Goal: Information Seeking & Learning: Learn about a topic

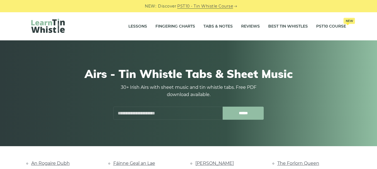
click at [235, 114] on input "******" at bounding box center [242, 113] width 41 height 13
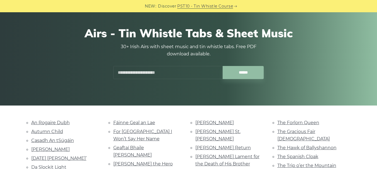
scroll to position [44, 0]
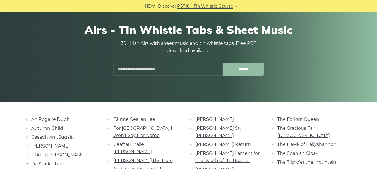
click at [236, 66] on input "******" at bounding box center [242, 69] width 41 height 13
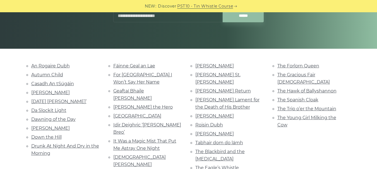
scroll to position [99, 0]
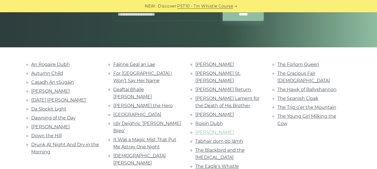
click at [205, 130] on link "Roslyn Castle" at bounding box center [214, 132] width 38 height 5
click at [288, 87] on link "The Hawk of Ballyshannon" at bounding box center [306, 89] width 59 height 5
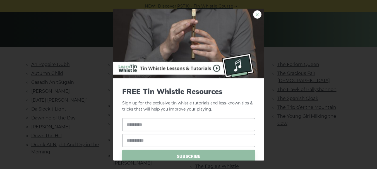
click at [253, 12] on link "×" at bounding box center [257, 14] width 8 height 8
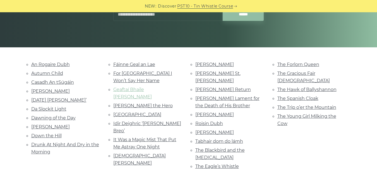
click at [149, 90] on link "Geaftaí Bhaile Buí" at bounding box center [132, 93] width 38 height 13
click at [52, 67] on link "An Rogaire Dubh" at bounding box center [50, 64] width 38 height 5
click at [40, 76] on link "Autumn Child" at bounding box center [47, 73] width 32 height 5
click at [42, 82] on link "Casadh An tSúgáin" at bounding box center [52, 82] width 43 height 5
click at [40, 92] on link "[PERSON_NAME]" at bounding box center [50, 91] width 38 height 5
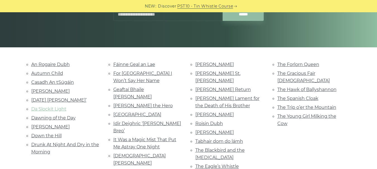
click at [42, 110] on link "Da Slockit Light" at bounding box center [48, 108] width 35 height 5
click at [36, 118] on link "Dawning of the Day" at bounding box center [53, 117] width 44 height 5
click at [43, 126] on link "Dermot O’Dowd" at bounding box center [50, 126] width 38 height 5
click at [128, 64] on link "Fáinne Geal an Lae" at bounding box center [134, 64] width 42 height 5
click at [123, 112] on link "Huntingtone Castle" at bounding box center [137, 114] width 48 height 5
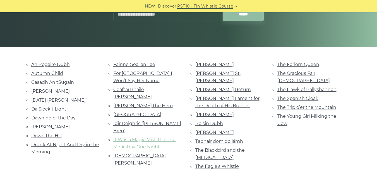
click at [119, 137] on link "It Was a Magic Mist That Put Me Astray One Night" at bounding box center [144, 143] width 63 height 13
click at [136, 169] on link "Lonesome Boatman" at bounding box center [144, 172] width 63 height 5
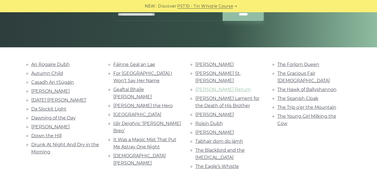
click at [204, 87] on link "Moran’s Return" at bounding box center [222, 89] width 55 height 5
click at [200, 112] on link "Planxty Davis" at bounding box center [214, 114] width 38 height 5
click at [199, 121] on link "Roisin Dubh" at bounding box center [209, 123] width 28 height 5
click at [209, 139] on link "Tabhair dom do lámh" at bounding box center [219, 141] width 48 height 5
click at [213, 148] on link "The Blackbird and the Thrush" at bounding box center [219, 154] width 49 height 13
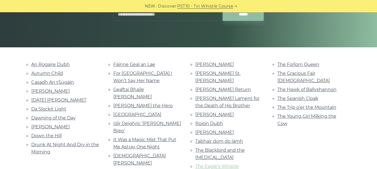
click at [214, 164] on link "The Eagle’s Whistle" at bounding box center [216, 166] width 43 height 5
click at [284, 87] on link "The Hawk of Ballyshannon" at bounding box center [306, 89] width 59 height 5
click at [298, 96] on link "The Spanish Cloak" at bounding box center [297, 98] width 41 height 5
click at [289, 105] on link "The Trip o’er the Mountain" at bounding box center [306, 107] width 59 height 5
click at [284, 114] on link "The Young Girl Milking the Cow" at bounding box center [306, 120] width 59 height 13
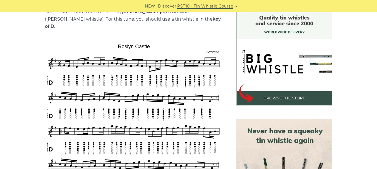
scroll to position [148, 0]
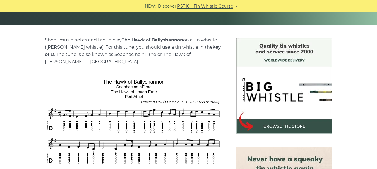
scroll to position [130, 0]
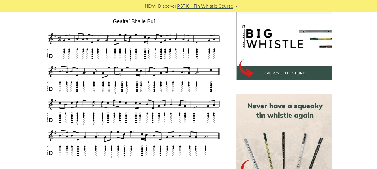
scroll to position [169, 0]
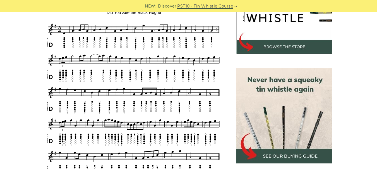
scroll to position [192, 0]
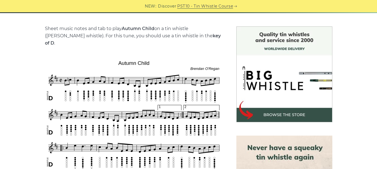
scroll to position [137, 0]
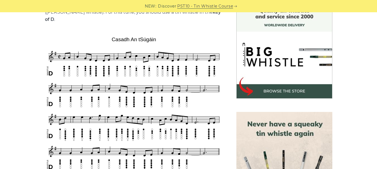
scroll to position [154, 0]
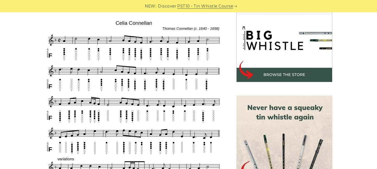
scroll to position [176, 0]
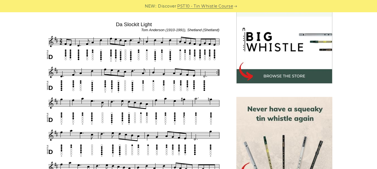
scroll to position [171, 0]
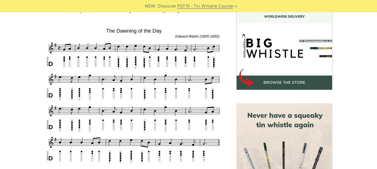
scroll to position [165, 0]
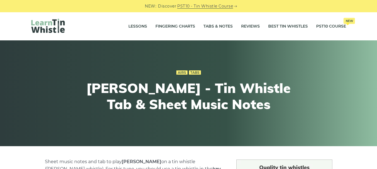
scroll to position [12, 0]
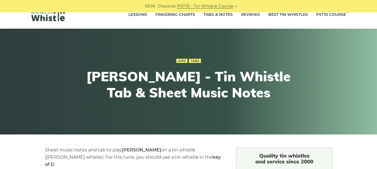
click at [10, 108] on div "Airs Tabs Dermot O’Dowd - Tin Whistle Tab & Sheet Music Notes" at bounding box center [188, 82] width 377 height 106
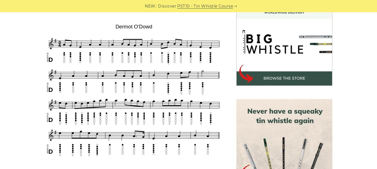
scroll to position [171, 0]
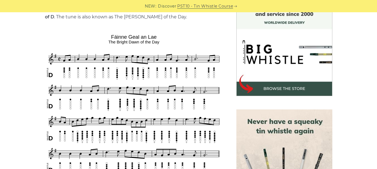
scroll to position [159, 0]
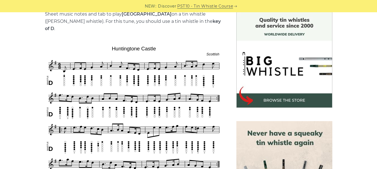
scroll to position [170, 0]
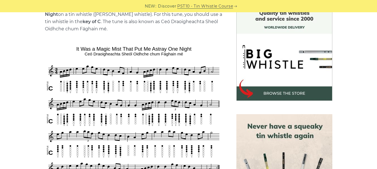
scroll to position [167, 0]
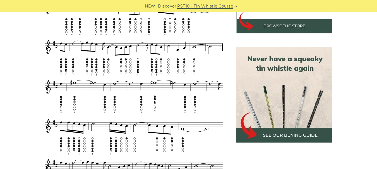
scroll to position [247, 0]
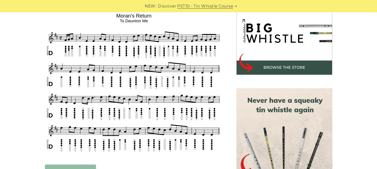
scroll to position [183, 0]
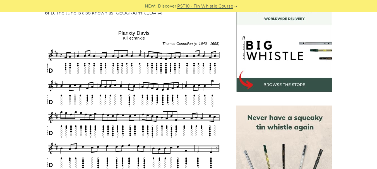
scroll to position [167, 0]
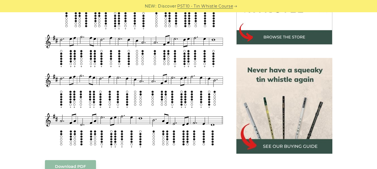
scroll to position [221, 0]
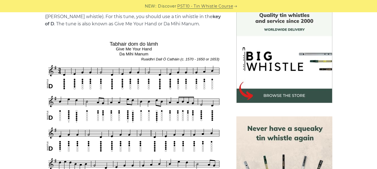
scroll to position [153, 0]
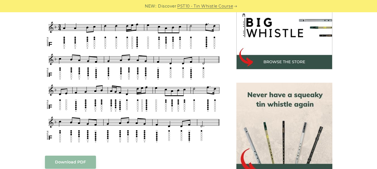
scroll to position [188, 0]
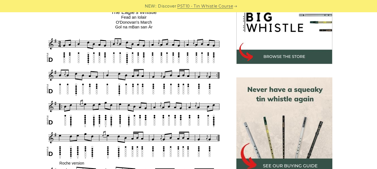
scroll to position [210, 0]
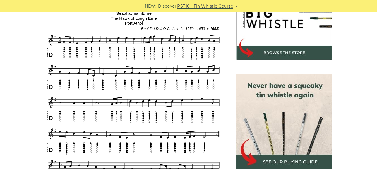
scroll to position [197, 0]
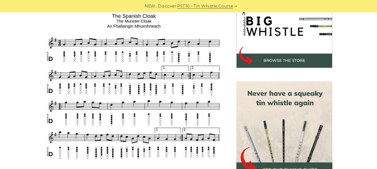
scroll to position [188, 0]
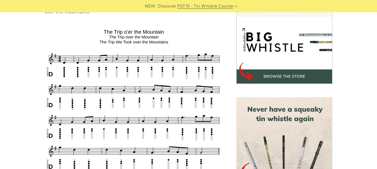
scroll to position [172, 0]
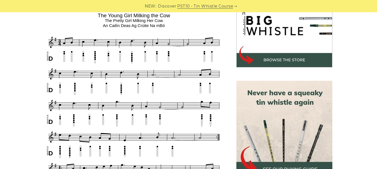
scroll to position [206, 0]
